Goal: Information Seeking & Learning: Learn about a topic

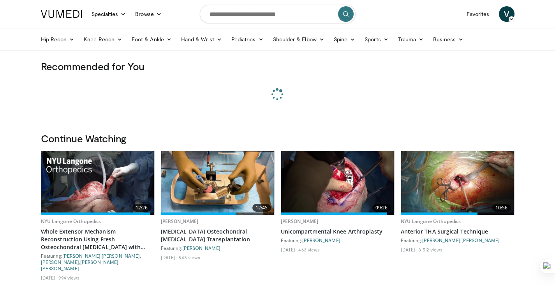
click at [231, 8] on input "Search topics, interventions" at bounding box center [278, 14] width 156 height 19
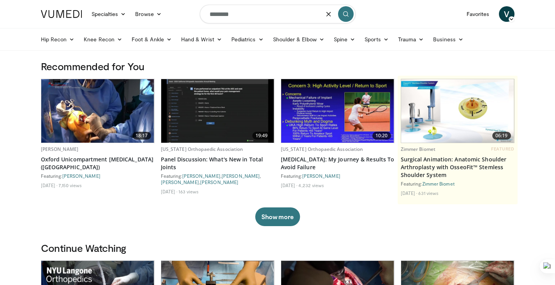
type input "********"
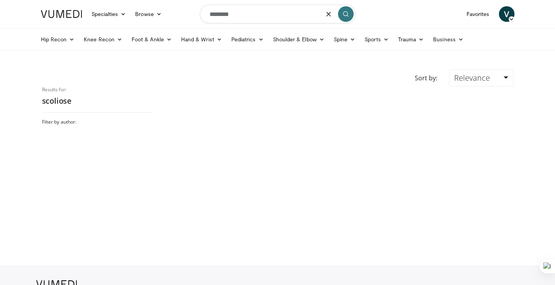
click at [241, 9] on input "********" at bounding box center [278, 14] width 156 height 19
type input "*********"
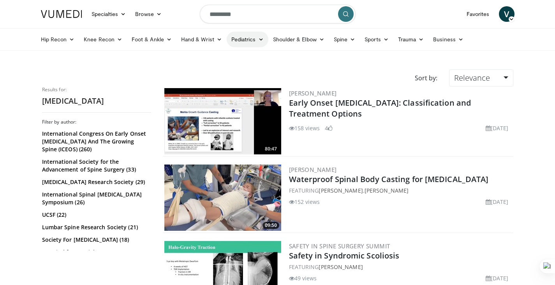
click at [258, 39] on icon at bounding box center [260, 39] width 5 height 5
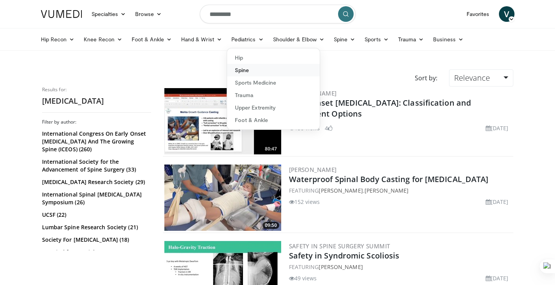
click at [257, 70] on link "Spine" at bounding box center [273, 70] width 93 height 12
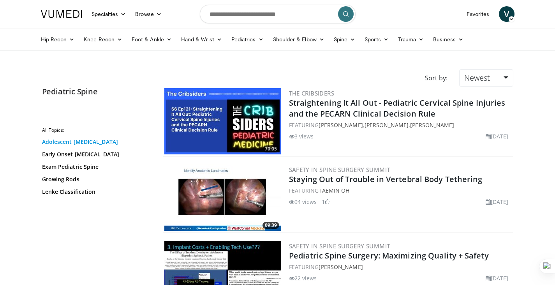
click at [88, 142] on link "Adolescent Idiopathic Scoliosis" at bounding box center [94, 142] width 105 height 8
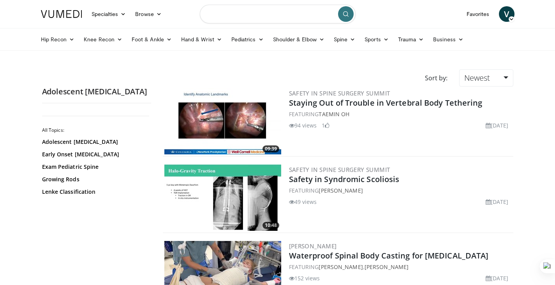
click at [227, 14] on input "Search topics, interventions" at bounding box center [278, 14] width 156 height 19
type input "**********"
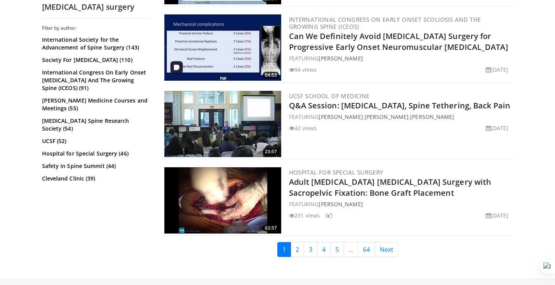
scroll to position [1884, 0]
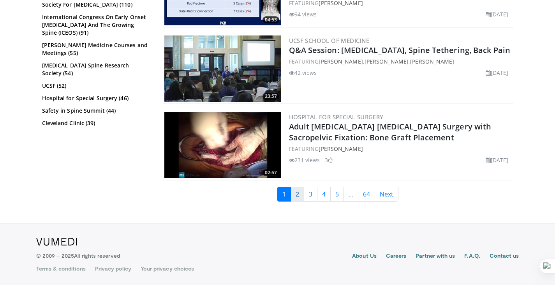
click at [299, 193] on link "2" at bounding box center [297, 193] width 14 height 15
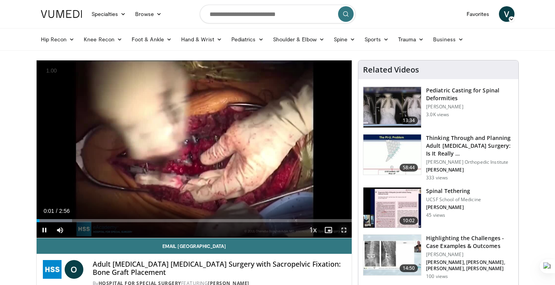
click at [343, 232] on span "Video Player" at bounding box center [344, 230] width 16 height 16
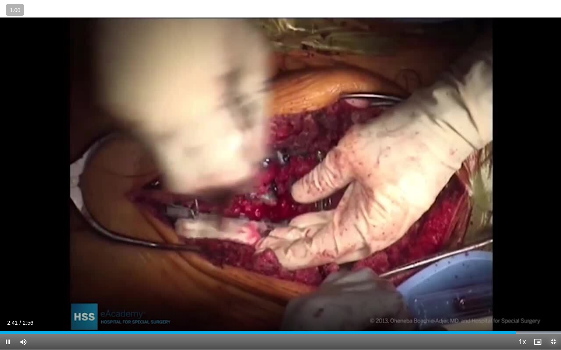
click at [554, 284] on span "Video Player" at bounding box center [553, 342] width 16 height 16
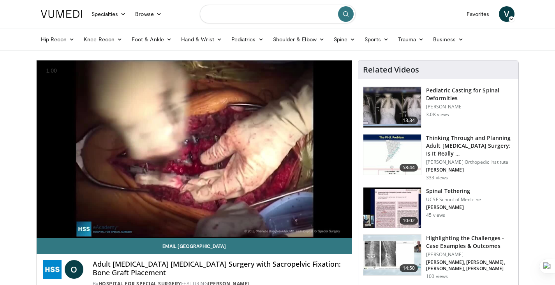
click at [308, 12] on input "Search topics, interventions" at bounding box center [278, 14] width 156 height 19
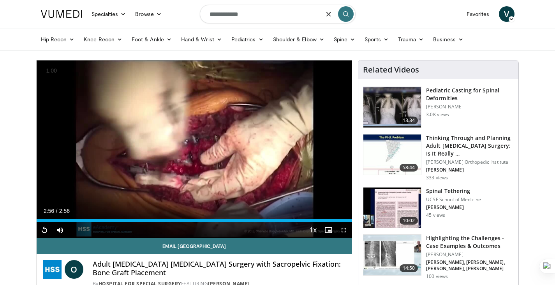
type input "**********"
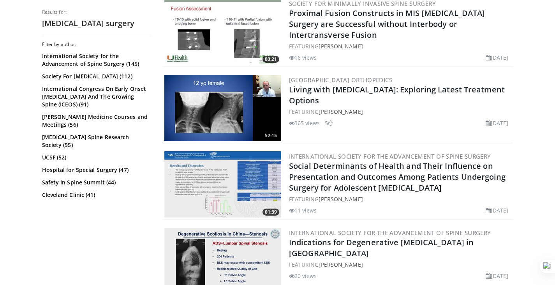
scroll to position [1888, 0]
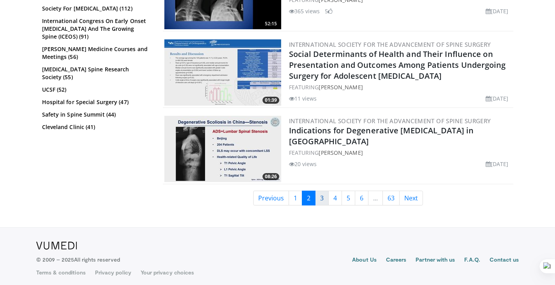
click at [316, 193] on link "3" at bounding box center [322, 197] width 14 height 15
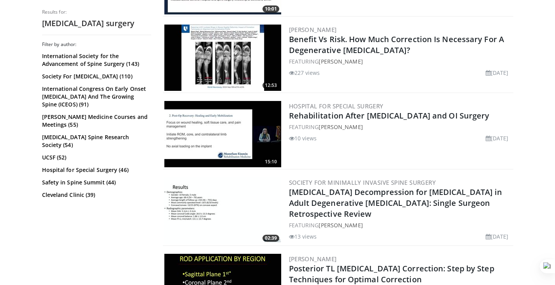
scroll to position [1884, 0]
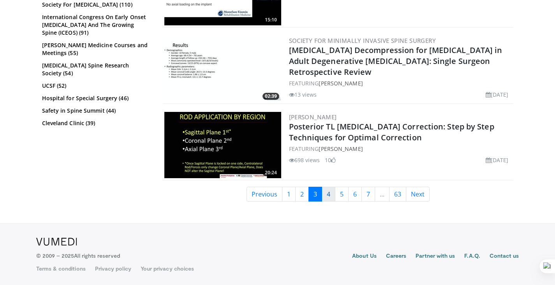
click at [328, 193] on link "4" at bounding box center [329, 193] width 14 height 15
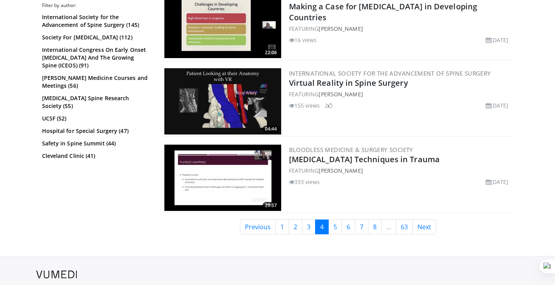
scroll to position [1884, 0]
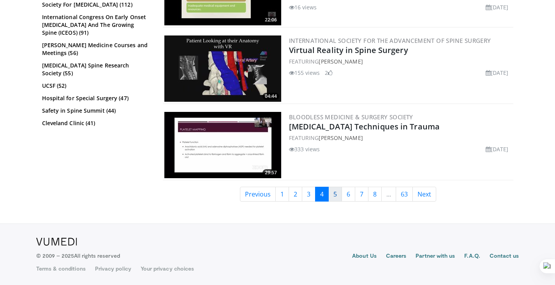
click at [336, 194] on link "5" at bounding box center [335, 193] width 14 height 15
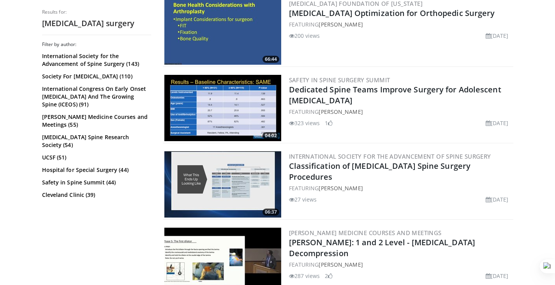
scroll to position [1889, 0]
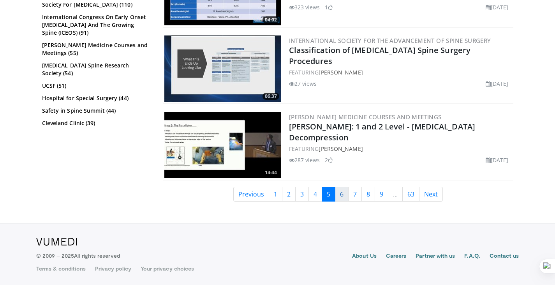
click at [341, 197] on link "6" at bounding box center [342, 193] width 14 height 15
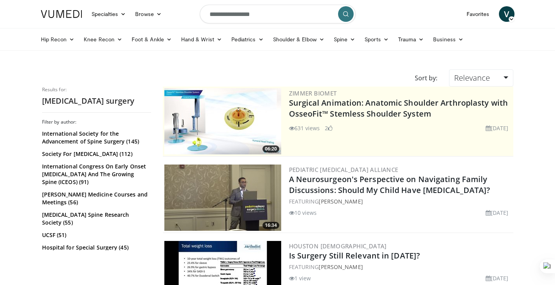
click at [109, 243] on div "International Society for the Advancement of Spine Surgery (145) Society For Mi…" at bounding box center [96, 203] width 109 height 146
click at [111, 246] on link "Hospital for Special Surgery (45)" at bounding box center [95, 247] width 107 height 8
click at [250, 37] on link "Pediatrics" at bounding box center [248, 40] width 42 height 16
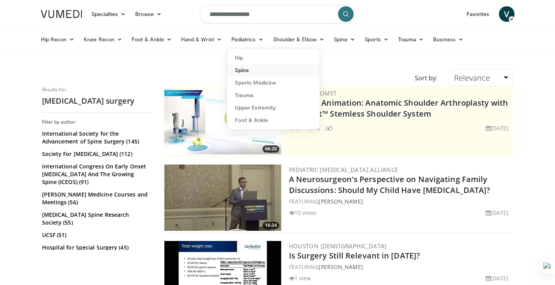
click at [253, 70] on link "Spine" at bounding box center [273, 70] width 93 height 12
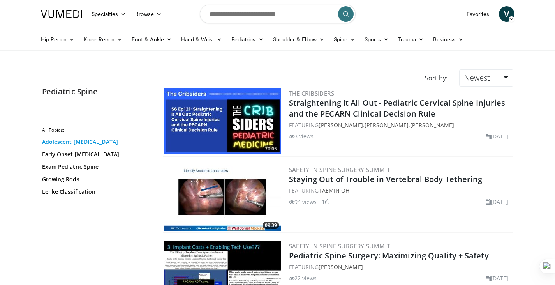
click at [86, 141] on link "Adolescent [MEDICAL_DATA]" at bounding box center [94, 142] width 105 height 8
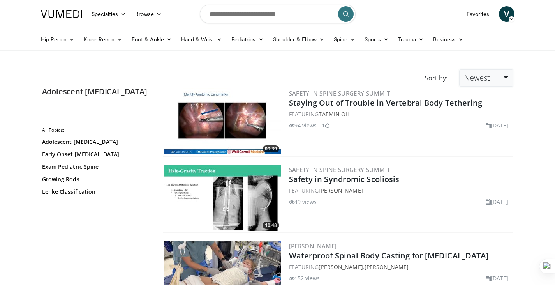
click at [481, 83] on span "Newest" at bounding box center [477, 77] width 26 height 11
click at [492, 133] on link "Views" at bounding box center [490, 134] width 62 height 12
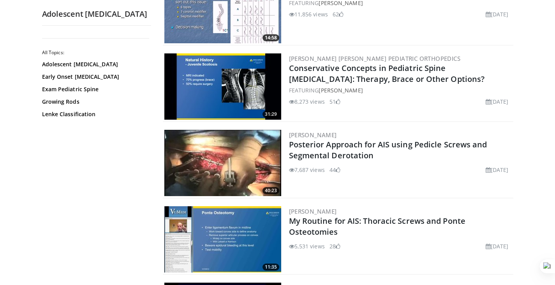
scroll to position [340, 0]
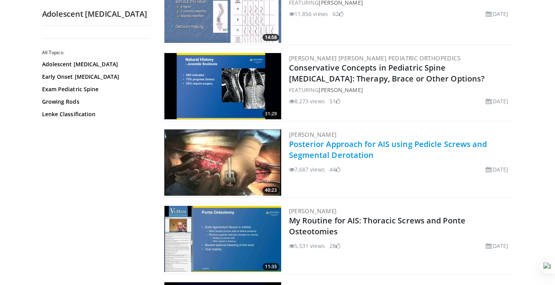
click at [363, 145] on link "Posterior Approach for AIS using Pedicle Screws and Segmental Derotation" at bounding box center [388, 149] width 198 height 21
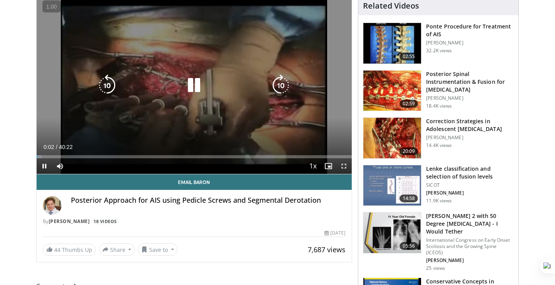
scroll to position [54, 0]
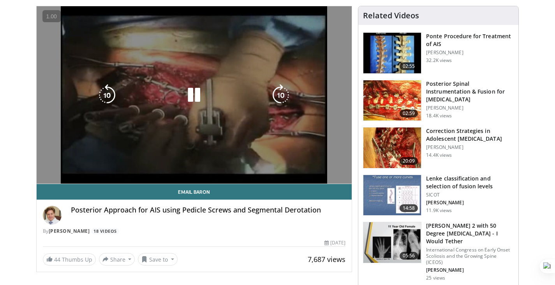
drag, startPoint x: 13, startPoint y: 148, endPoint x: 48, endPoint y: 121, distance: 43.7
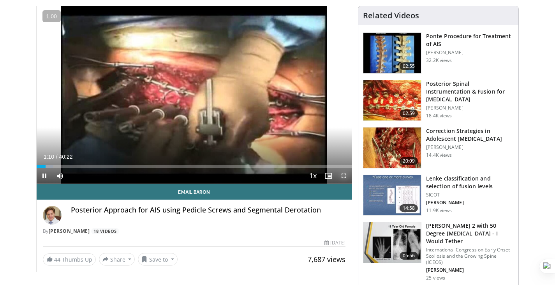
click at [343, 178] on span "Video Player" at bounding box center [344, 176] width 16 height 16
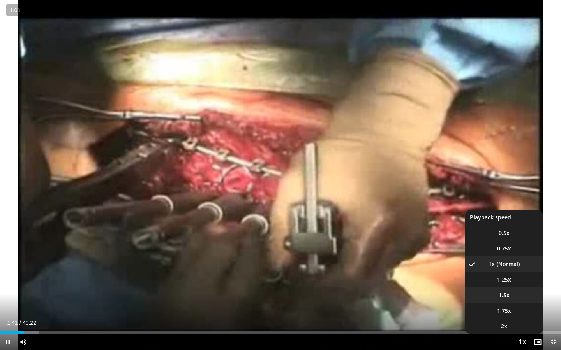
click at [514, 284] on li "1.5x" at bounding box center [504, 296] width 78 height 16
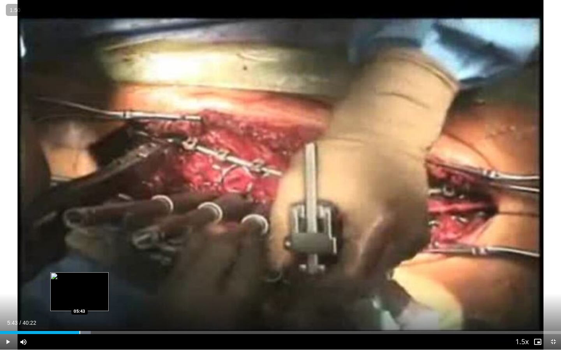
click at [79, 284] on div "Progress Bar" at bounding box center [79, 332] width 1 height 3
click at [86, 284] on div "Loaded : 16.90% 06:13 06:10" at bounding box center [280, 330] width 561 height 7
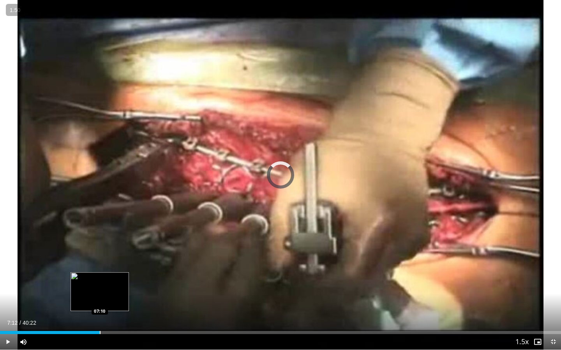
click at [100, 284] on div "Loaded : 17.80% 07:12 07:10" at bounding box center [280, 330] width 561 height 7
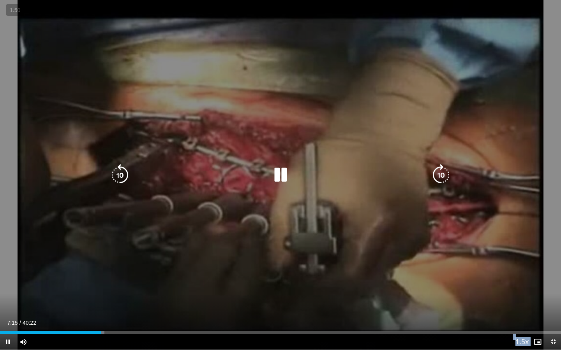
drag, startPoint x: 100, startPoint y: 328, endPoint x: 554, endPoint y: 190, distance: 474.8
click at [554, 190] on div "10 seconds Tap to unmute" at bounding box center [280, 175] width 561 height 350
click at [489, 197] on div "10 seconds Tap to unmute" at bounding box center [280, 175] width 561 height 350
click at [443, 172] on icon "Video Player" at bounding box center [441, 175] width 22 height 22
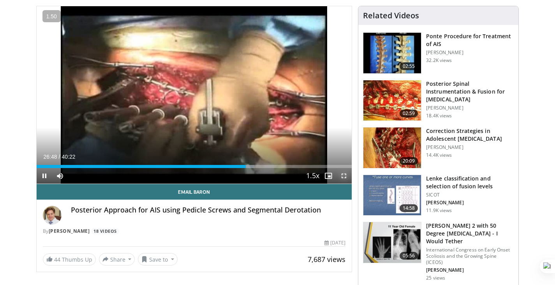
click at [346, 181] on span "Video Player" at bounding box center [344, 176] width 16 height 16
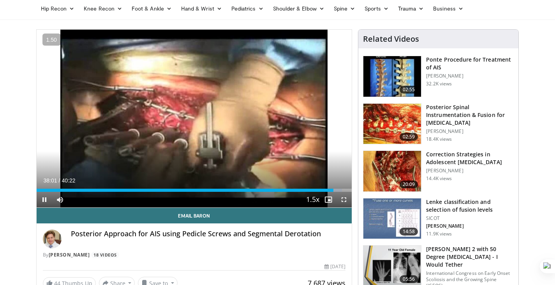
scroll to position [52, 0]
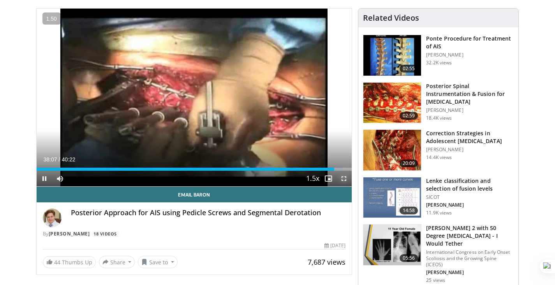
click at [343, 176] on span "Video Player" at bounding box center [344, 179] width 16 height 16
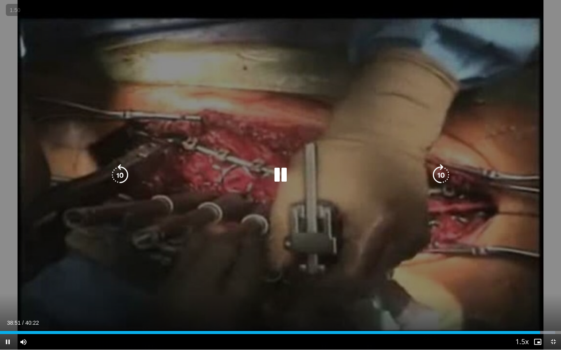
click at [120, 176] on icon "Video Player" at bounding box center [120, 175] width 22 height 22
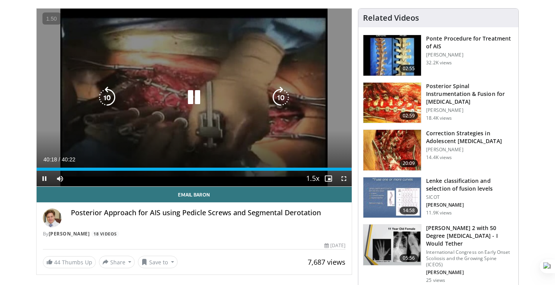
click at [267, 74] on div "20 seconds Tap to unmute" at bounding box center [194, 98] width 315 height 178
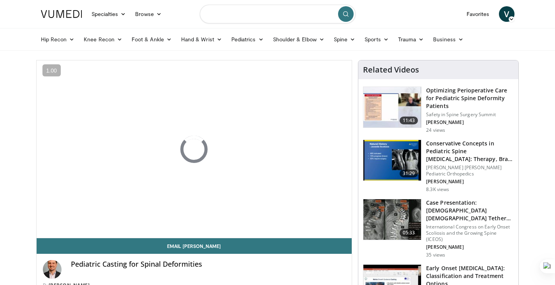
click at [271, 18] on input "Search topics, interventions" at bounding box center [278, 14] width 156 height 19
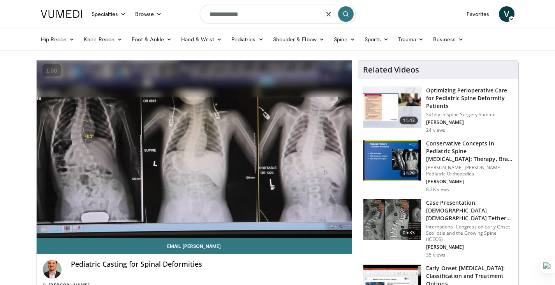
type input "**********"
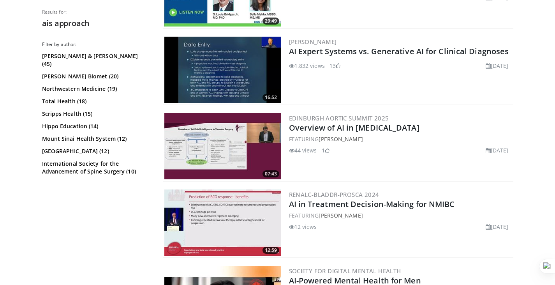
scroll to position [1502, 0]
